Goal: Navigation & Orientation: Find specific page/section

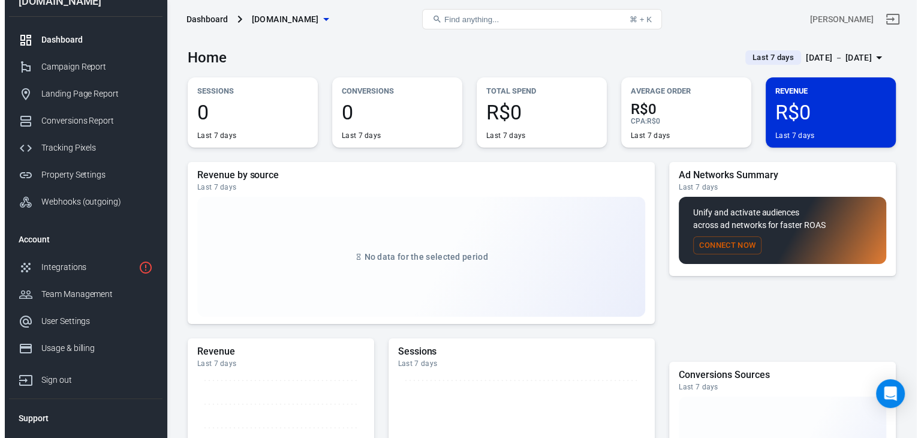
scroll to position [14, 0]
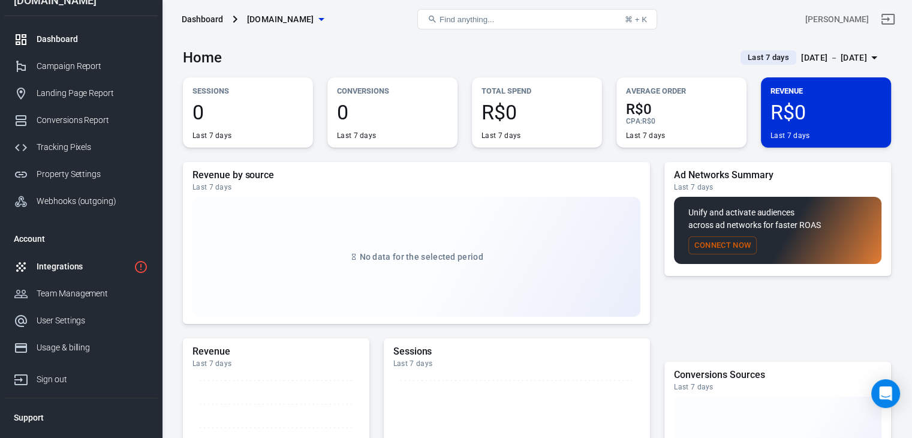
click at [98, 263] on div "Integrations" at bounding box center [83, 266] width 92 height 13
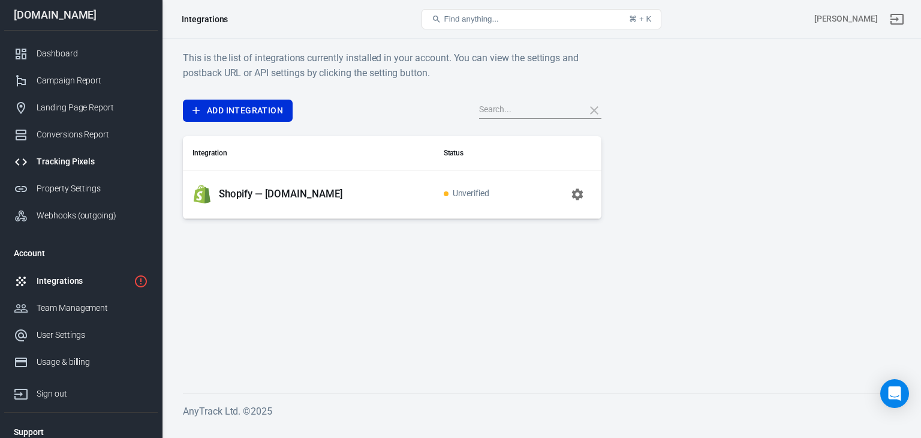
click at [96, 160] on div "Tracking Pixels" at bounding box center [93, 161] width 112 height 13
